Goal: Task Accomplishment & Management: Manage account settings

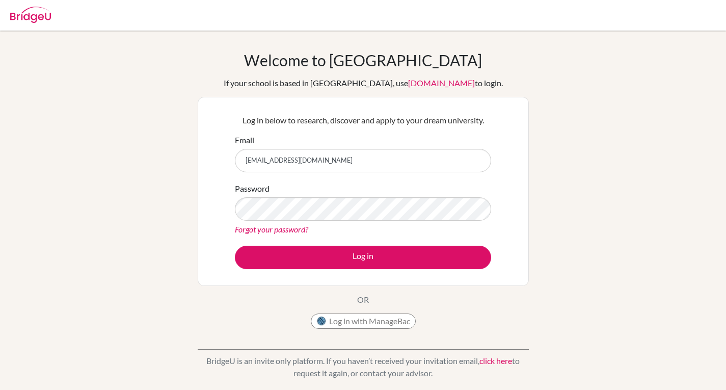
type input "[EMAIL_ADDRESS][DOMAIN_NAME]"
click at [235, 245] on button "Log in" at bounding box center [363, 256] width 256 height 23
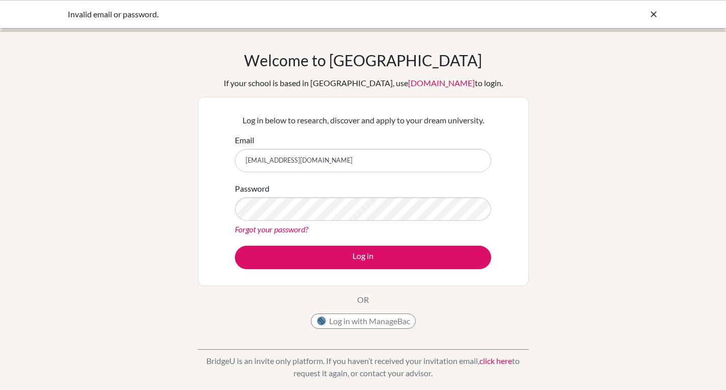
drag, startPoint x: 357, startPoint y: 159, endPoint x: 169, endPoint y: 140, distance: 189.4
click at [169, 140] on div "Welcome to [GEOGRAPHIC_DATA] If your school is based in [GEOGRAPHIC_DATA], use …" at bounding box center [363, 217] width 726 height 333
click at [169, 142] on div "Welcome to [GEOGRAPHIC_DATA] If your school is based in [GEOGRAPHIC_DATA], use …" at bounding box center [363, 217] width 726 height 333
click at [266, 299] on div "Welcome to [GEOGRAPHIC_DATA] If your school is based in [GEOGRAPHIC_DATA], use …" at bounding box center [363, 192] width 331 height 283
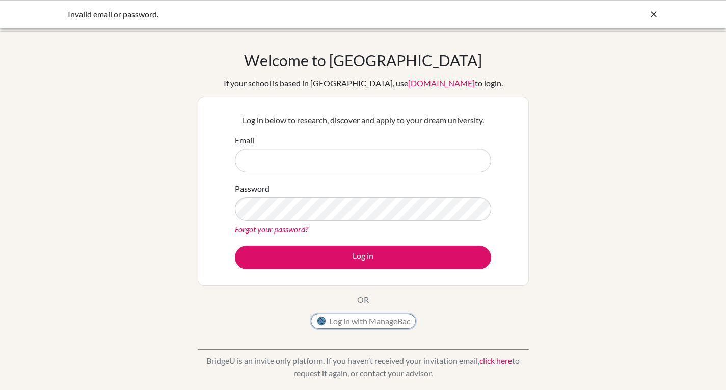
click at [380, 316] on button "Log in with ManageBac" at bounding box center [363, 320] width 105 height 15
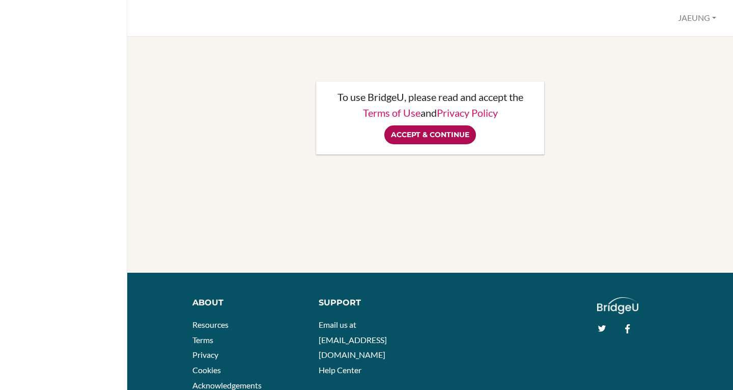
click at [451, 129] on input "Accept & Continue" at bounding box center [430, 134] width 92 height 19
